Goal: Navigation & Orientation: Find specific page/section

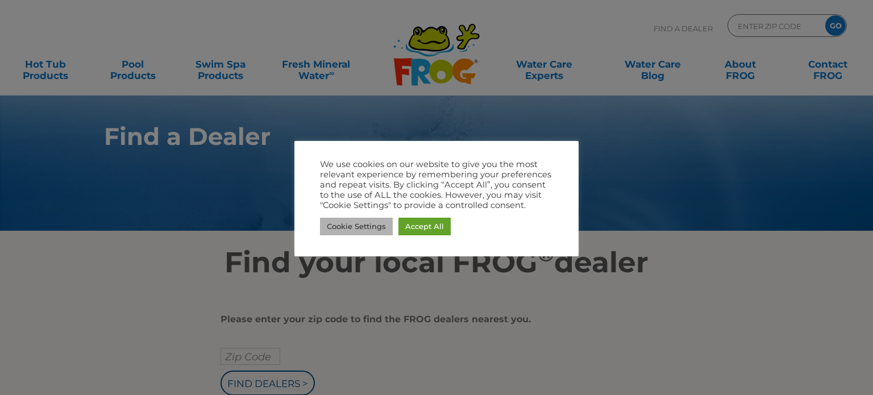
click at [366, 225] on link "Cookie Settings" at bounding box center [356, 227] width 73 height 18
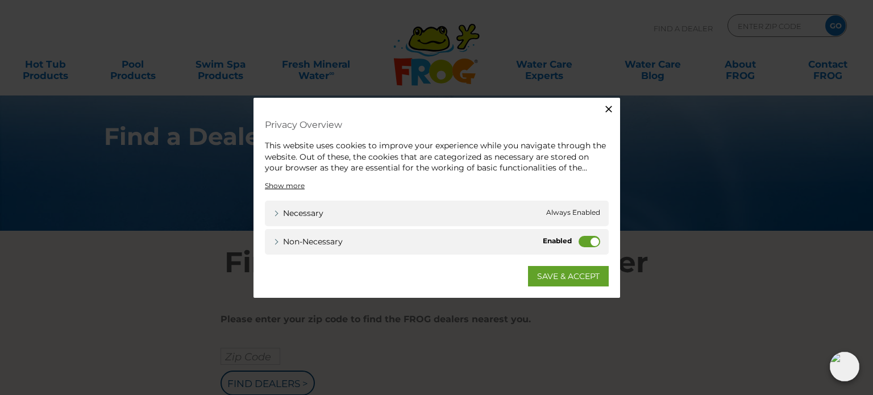
click at [582, 241] on label "Non-necessary" at bounding box center [589, 240] width 22 height 11
click at [0, 0] on input "Non-necessary" at bounding box center [0, 0] width 0 height 0
click at [570, 274] on link "SAVE & ACCEPT" at bounding box center [568, 275] width 81 height 20
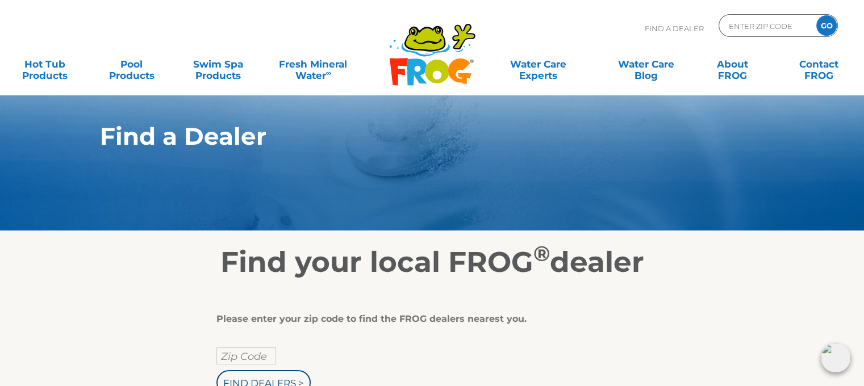
scroll to position [170, 0]
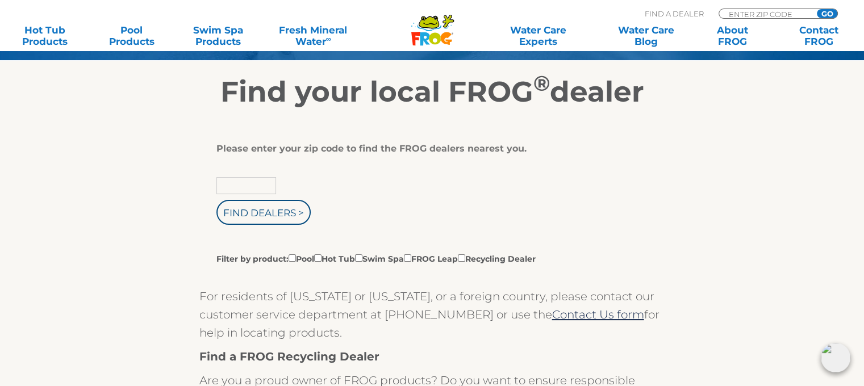
click at [256, 178] on input "text" at bounding box center [246, 185] width 60 height 17
type input "30534"
click at [256, 214] on input "Find Dealers >" at bounding box center [263, 212] width 94 height 25
click at [328, 257] on label "Filter by product: Pool Hot Tub Swim Spa FROG Leap Recycling Dealer" at bounding box center [375, 258] width 319 height 13
click at [296, 257] on input "Filter by product: Pool Hot Tub Swim Spa FROG Leap Recycling Dealer" at bounding box center [292, 258] width 7 height 7
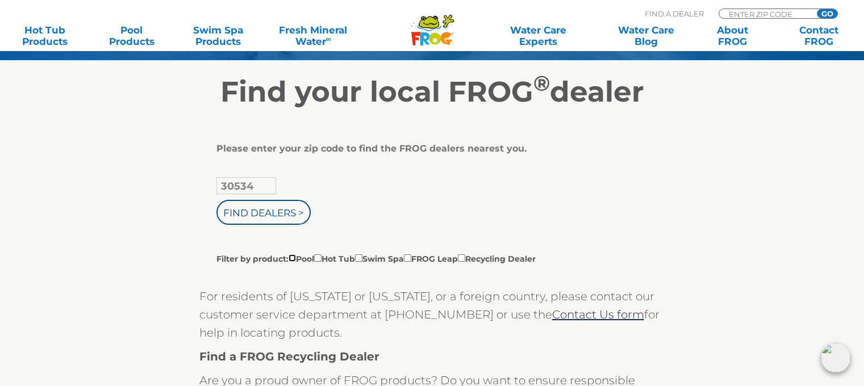
checkbox input "true"
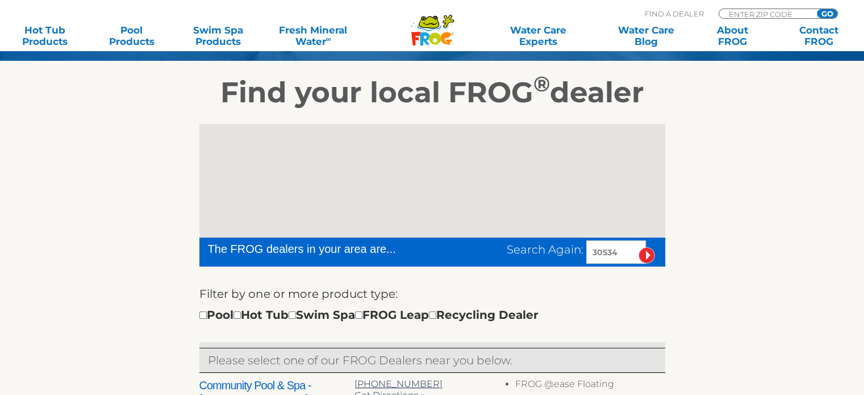
scroll to position [170, 0]
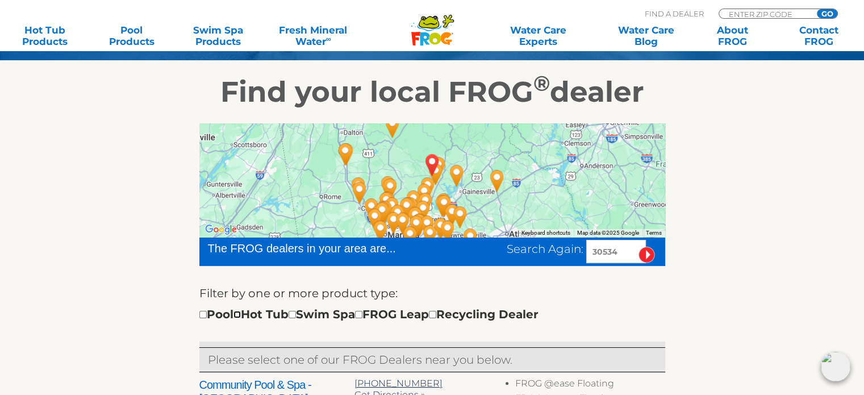
click at [241, 314] on input "checkbox" at bounding box center [237, 314] width 7 height 7
checkbox input "true"
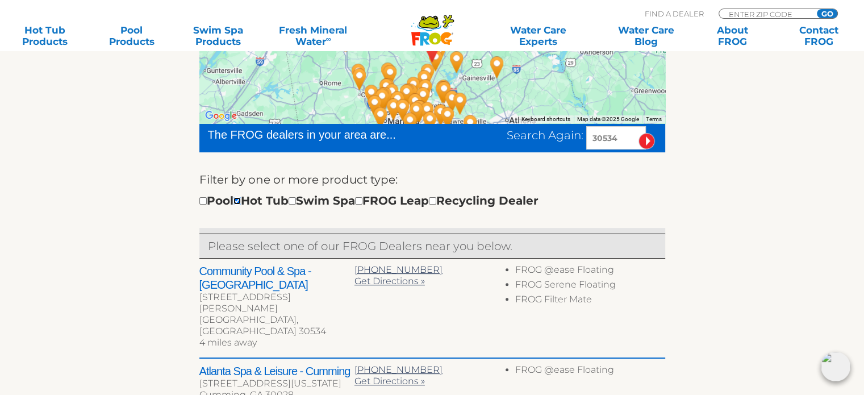
scroll to position [341, 0]
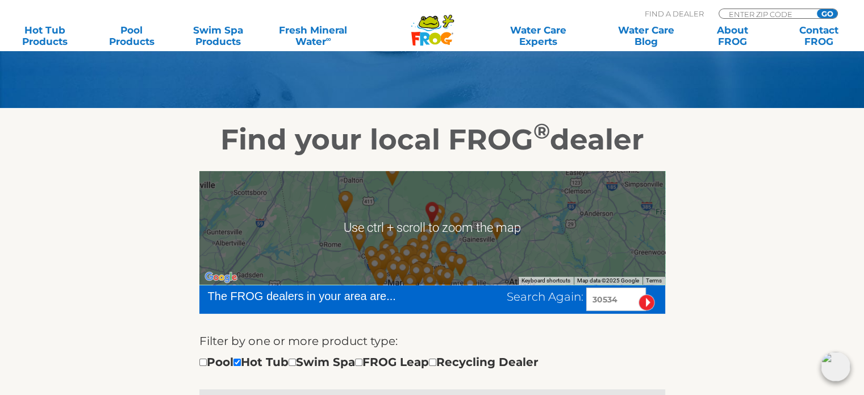
scroll to position [180, 0]
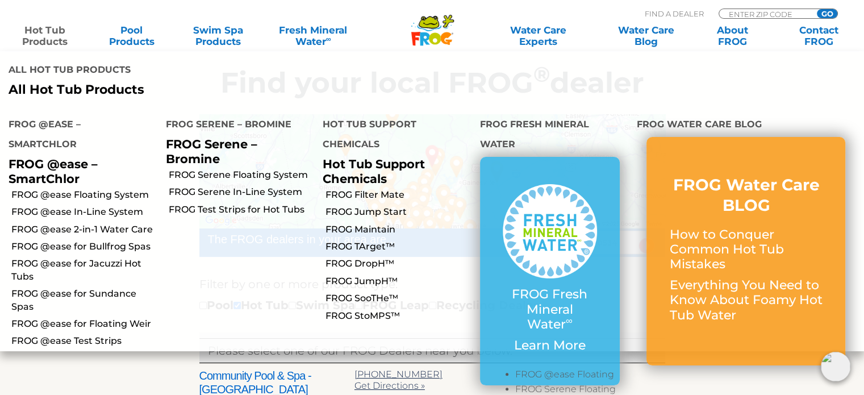
click at [52, 31] on link "Hot Tub Products" at bounding box center [44, 35] width 67 height 23
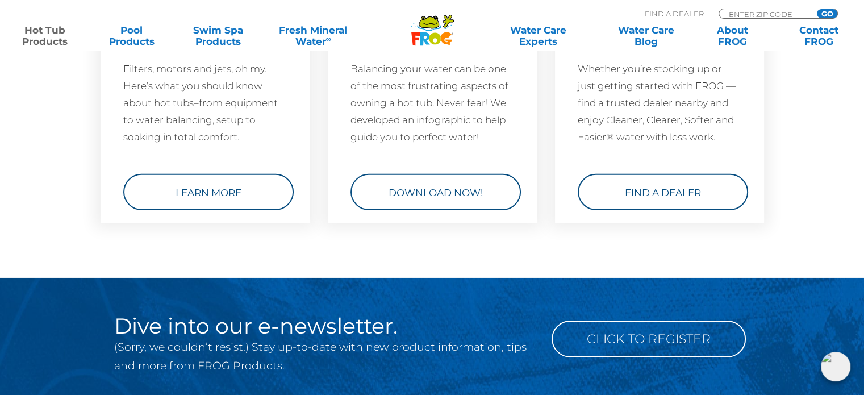
scroll to position [3523, 0]
